Goal: Find specific page/section: Find specific page/section

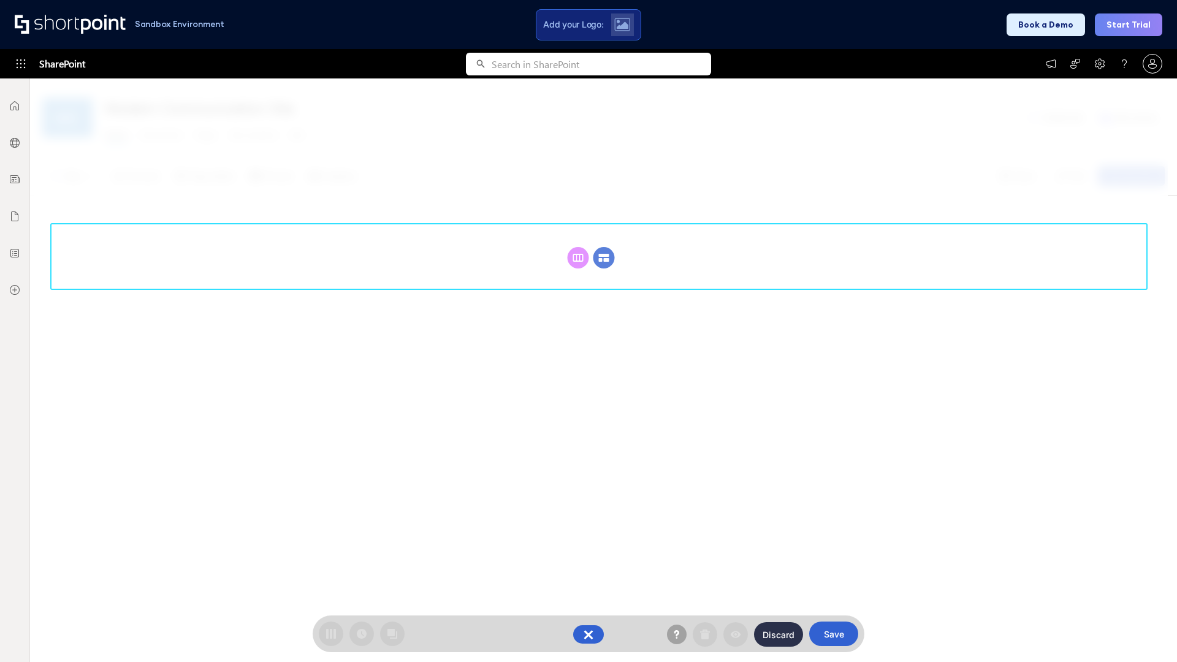
click at [604, 258] on circle at bounding box center [604, 257] width 21 height 21
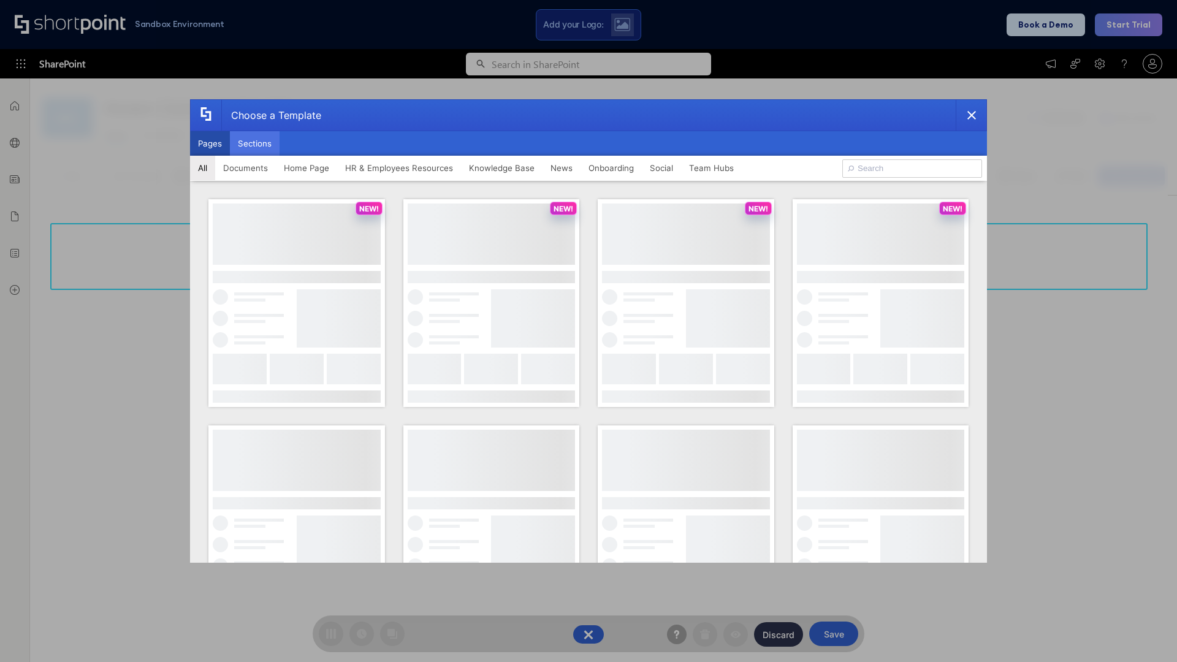
click at [254, 143] on button "Sections" at bounding box center [255, 143] width 50 height 25
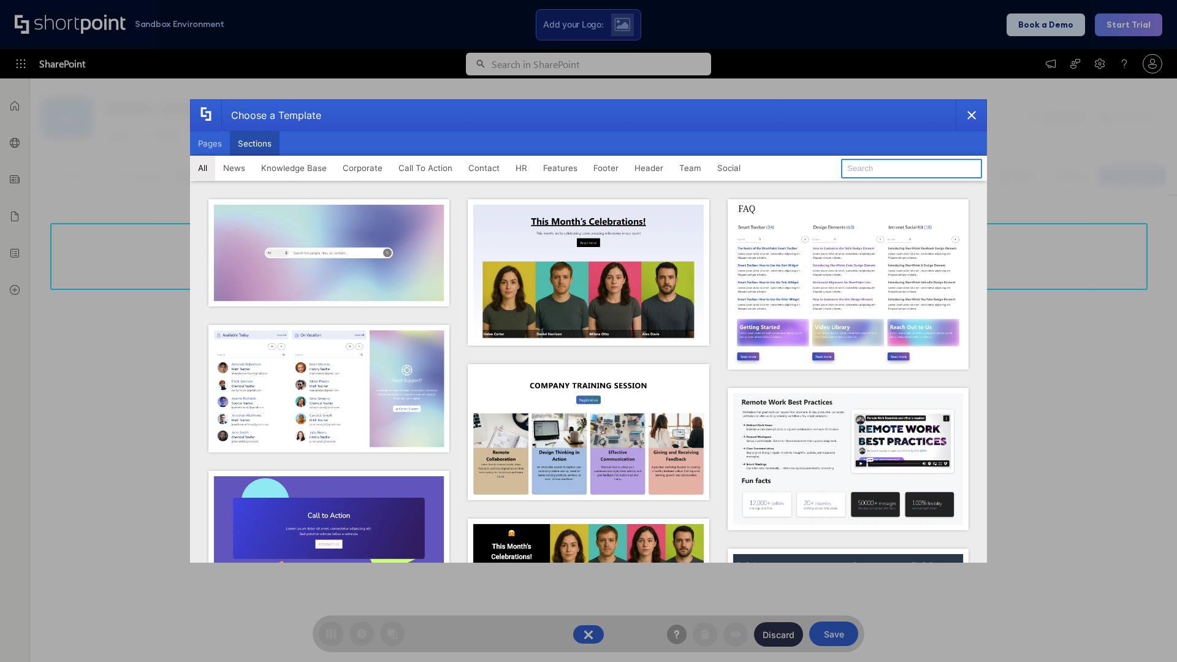
type input "FAQ 6"
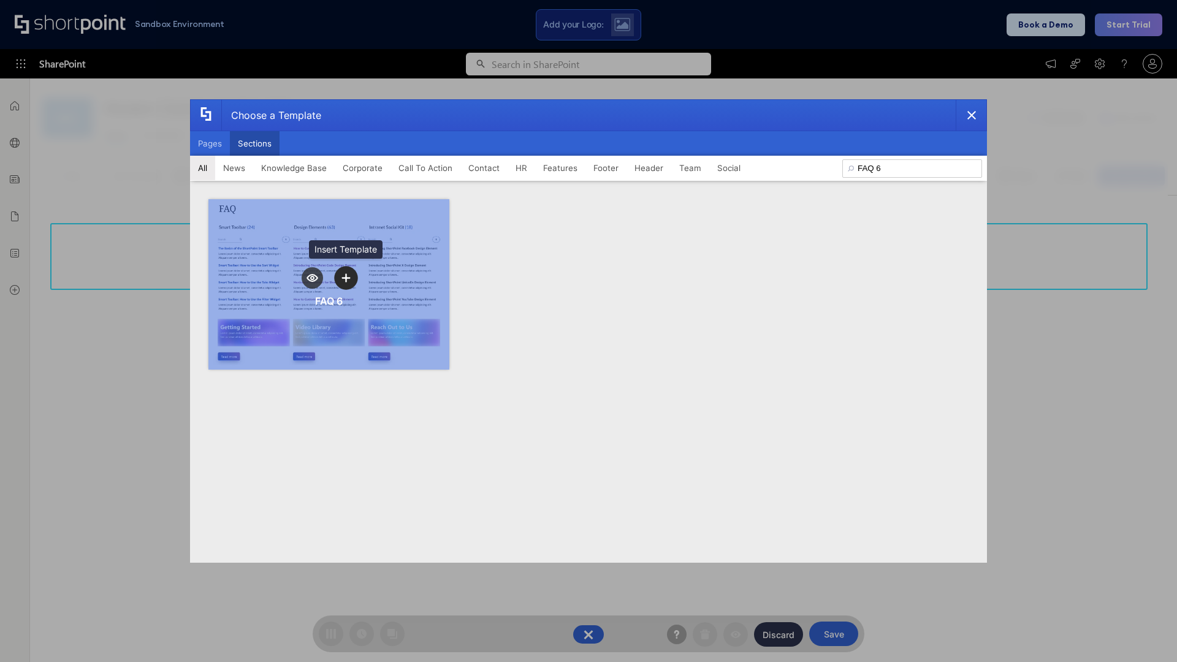
click at [346, 278] on icon "template selector" at bounding box center [346, 278] width 9 height 9
